Goal: Find specific page/section: Find specific page/section

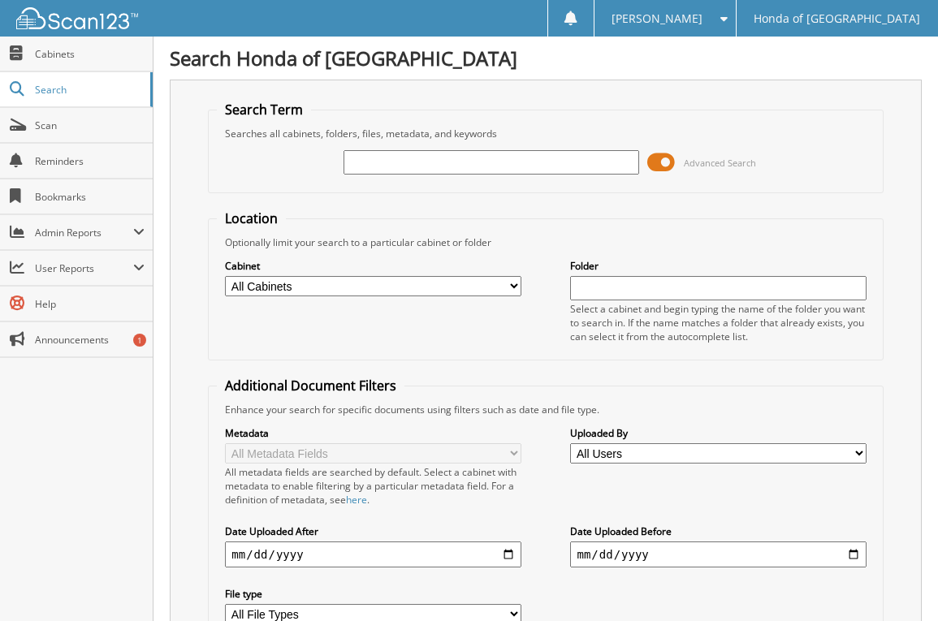
click at [666, 156] on span at bounding box center [661, 162] width 28 height 24
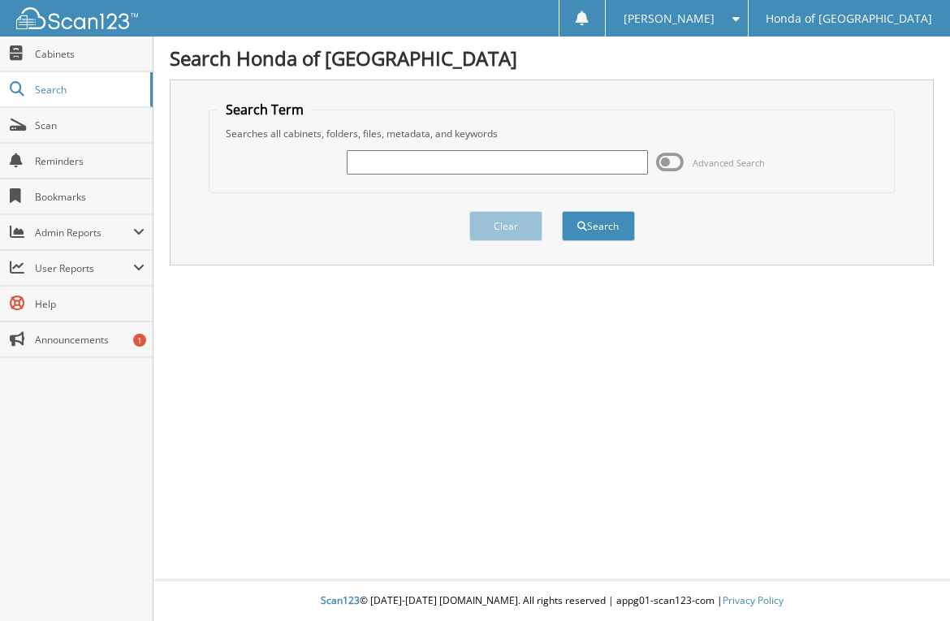
click at [370, 161] on input "text" at bounding box center [497, 162] width 300 height 24
type input "117745"
click at [562, 211] on button "Search" at bounding box center [598, 226] width 73 height 30
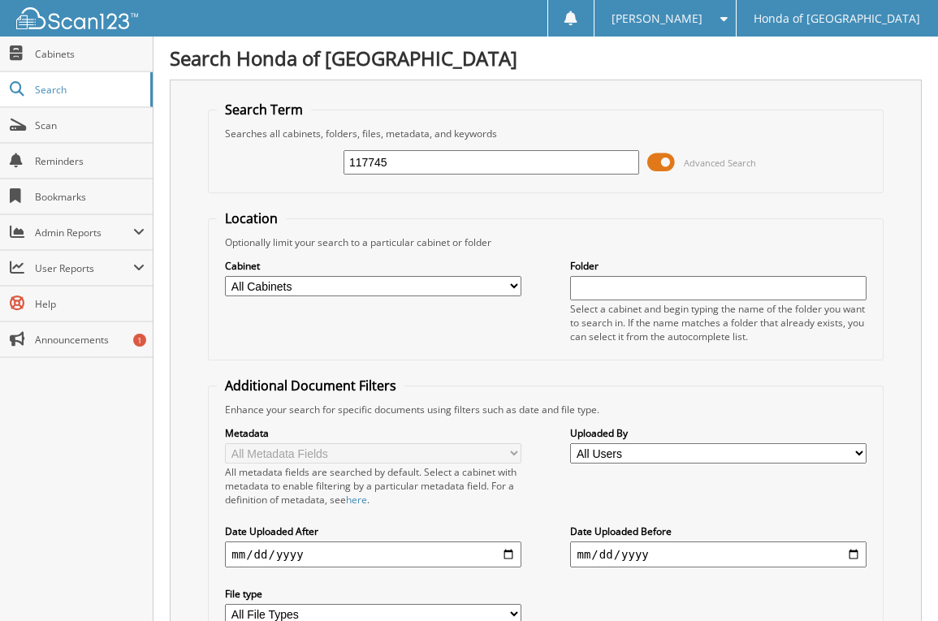
click at [671, 159] on span at bounding box center [661, 162] width 28 height 24
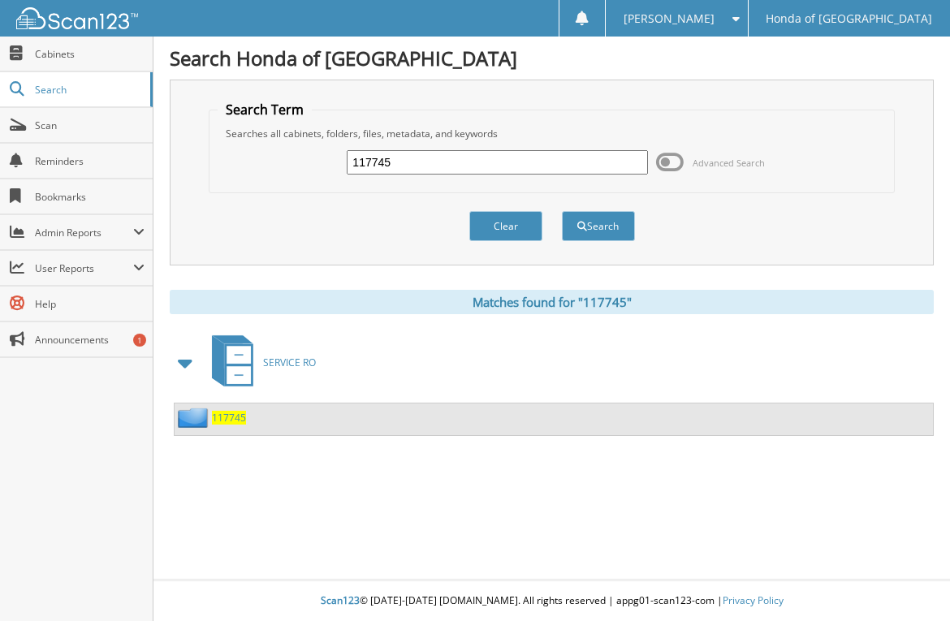
click at [223, 411] on span "117745" at bounding box center [229, 418] width 34 height 14
